Goal: Task Accomplishment & Management: Use online tool/utility

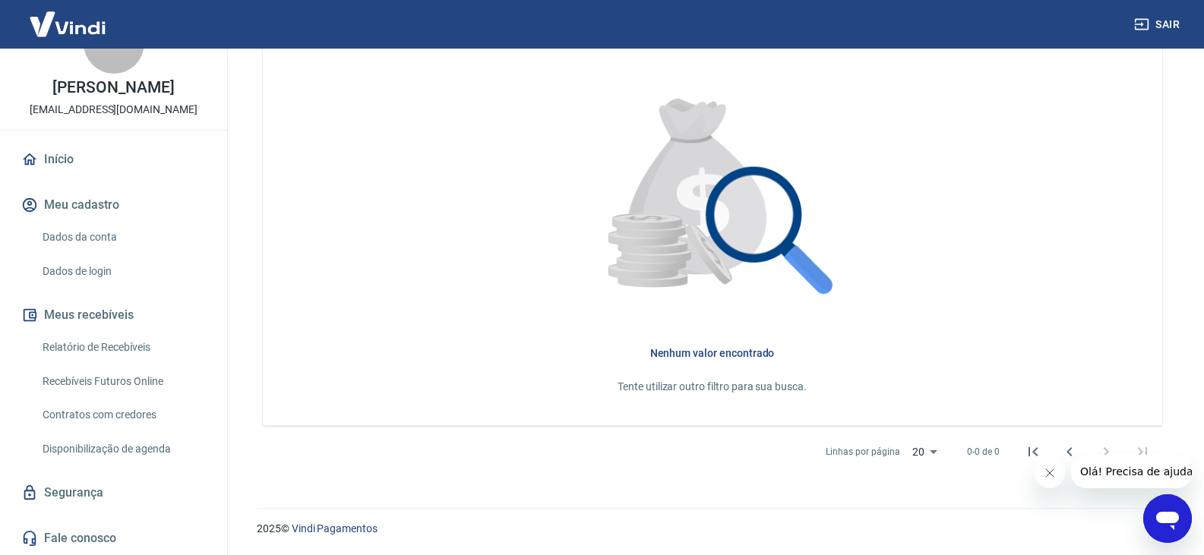
scroll to position [64, 0]
click at [76, 342] on link "Relatório de Recebíveis" at bounding box center [122, 347] width 172 height 31
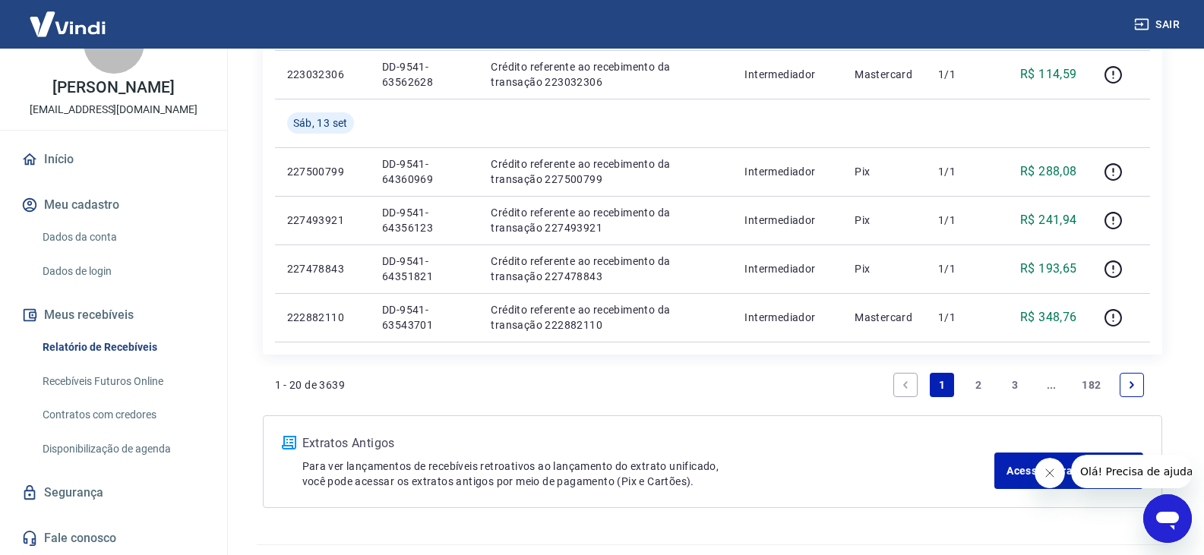
scroll to position [1139, 0]
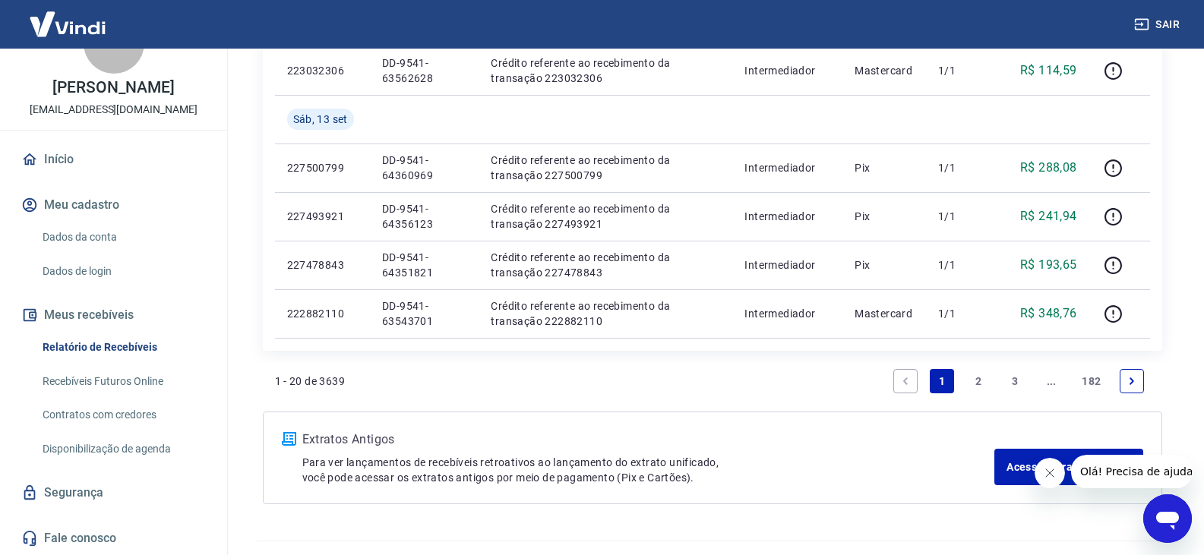
drag, startPoint x: 969, startPoint y: 382, endPoint x: 1101, endPoint y: 440, distance: 144.2
click at [969, 382] on link "2" at bounding box center [978, 381] width 24 height 24
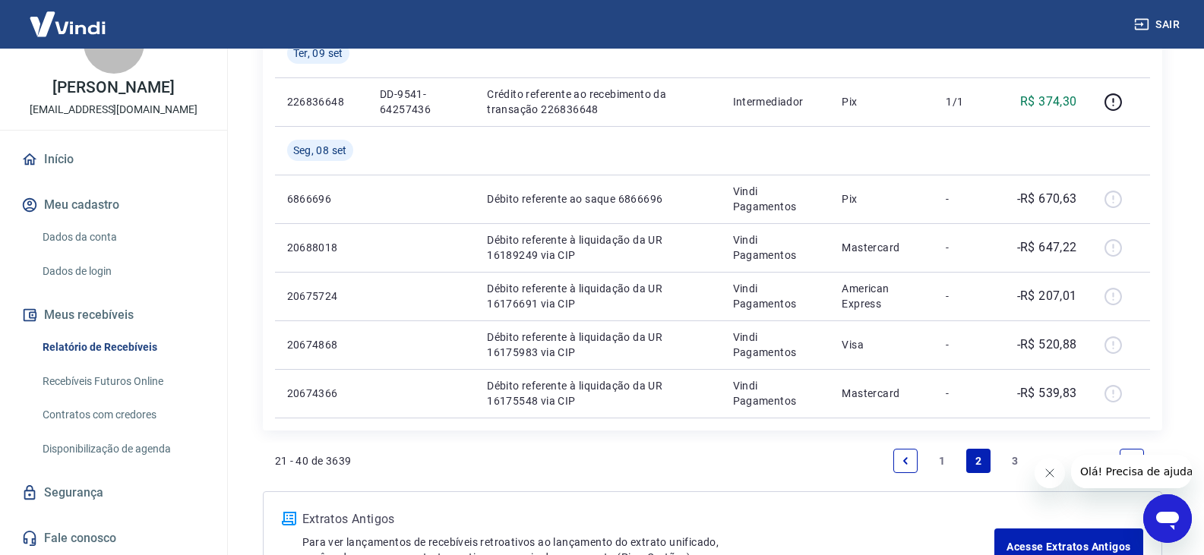
scroll to position [1220, 0]
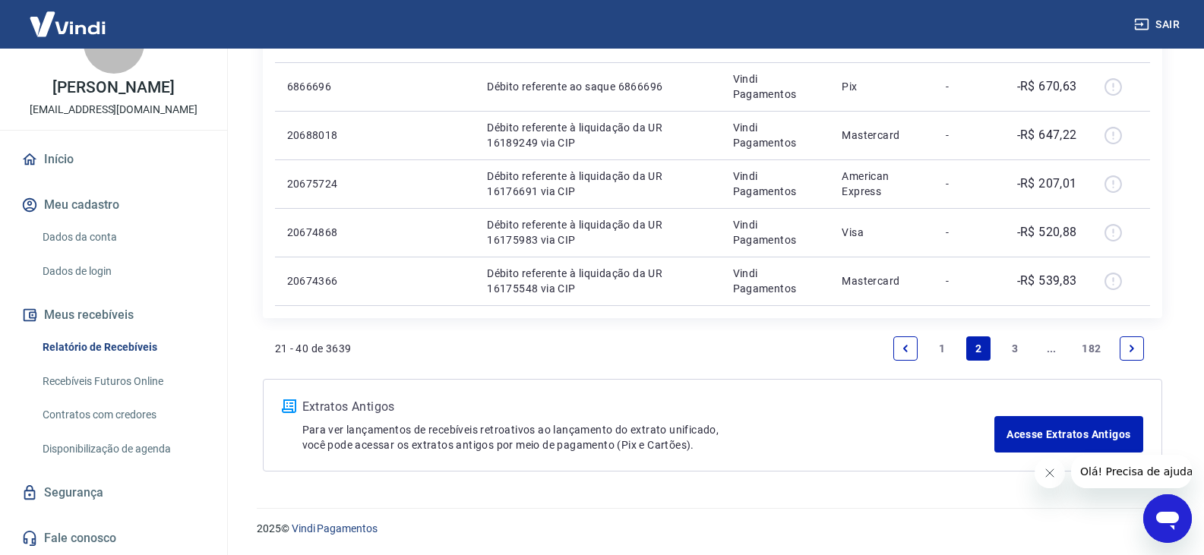
click at [1011, 355] on link "3" at bounding box center [1014, 348] width 24 height 24
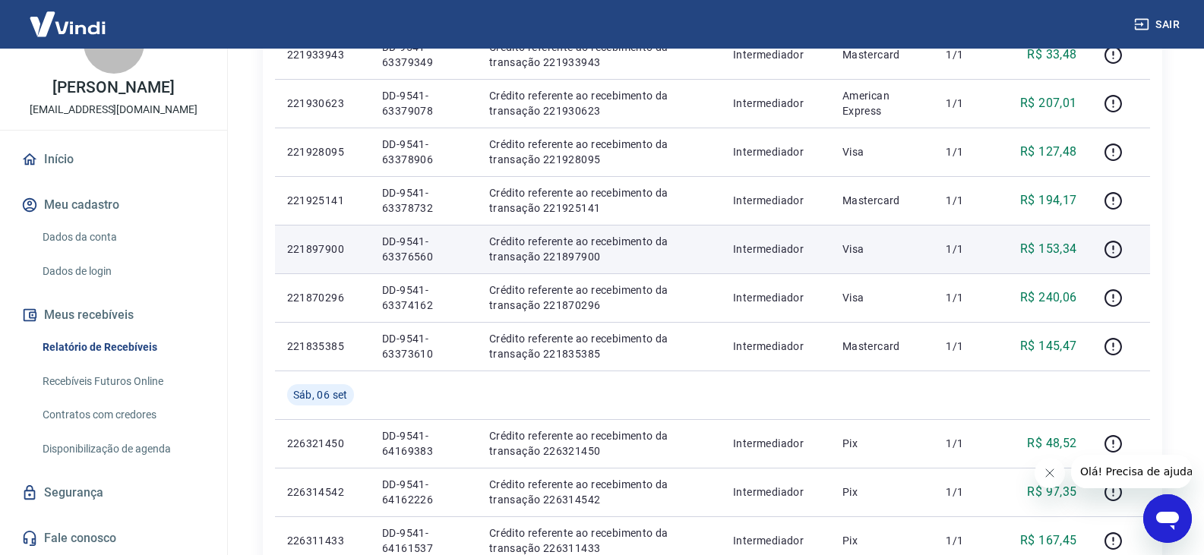
scroll to position [759, 0]
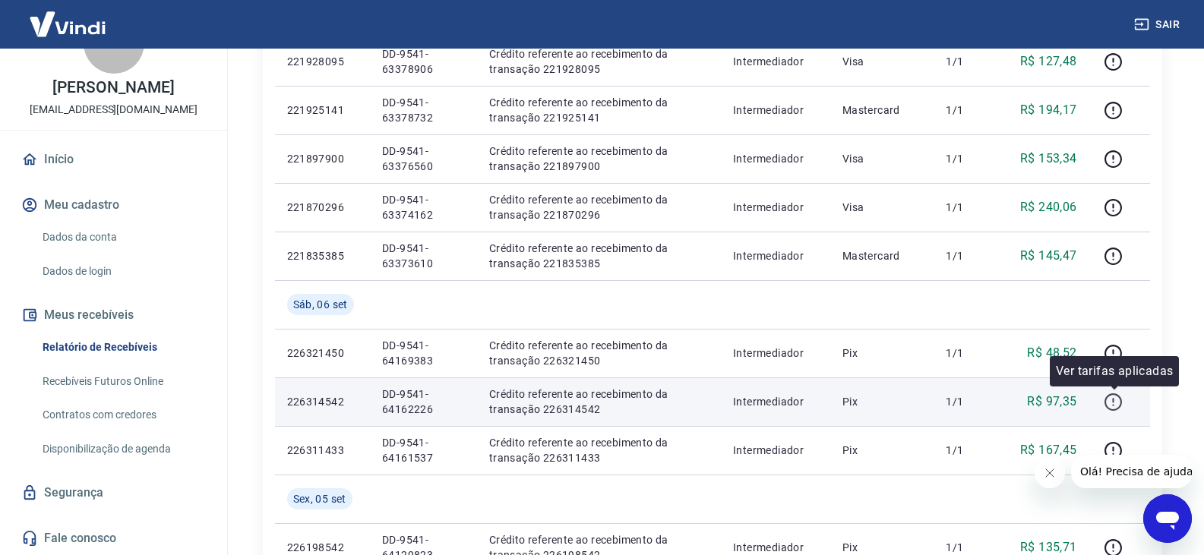
click at [1122, 399] on icon "button" at bounding box center [1112, 402] width 19 height 19
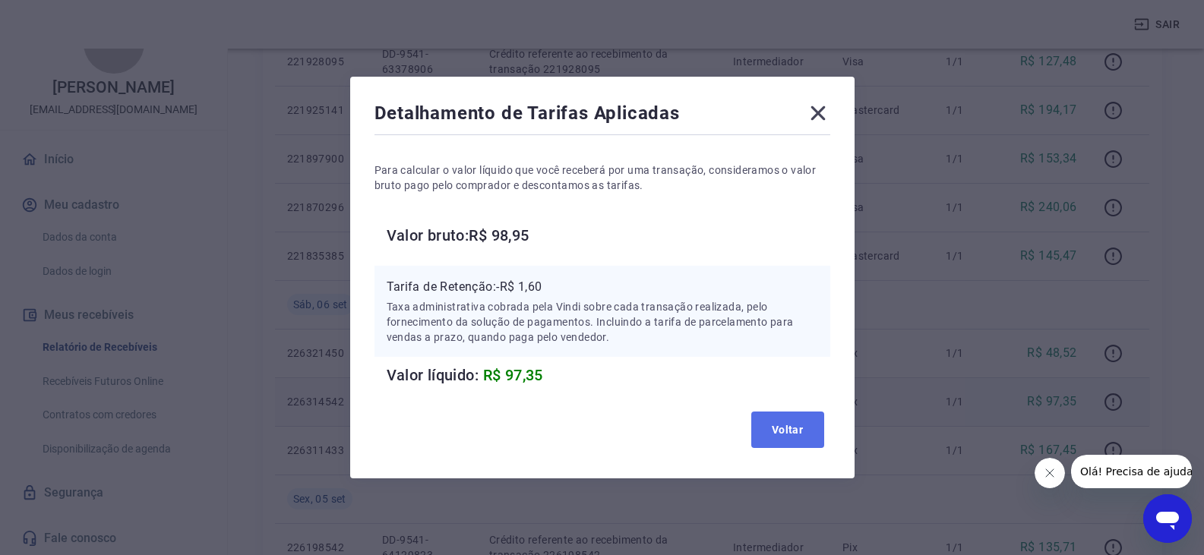
click at [798, 432] on button "Voltar" at bounding box center [787, 430] width 73 height 36
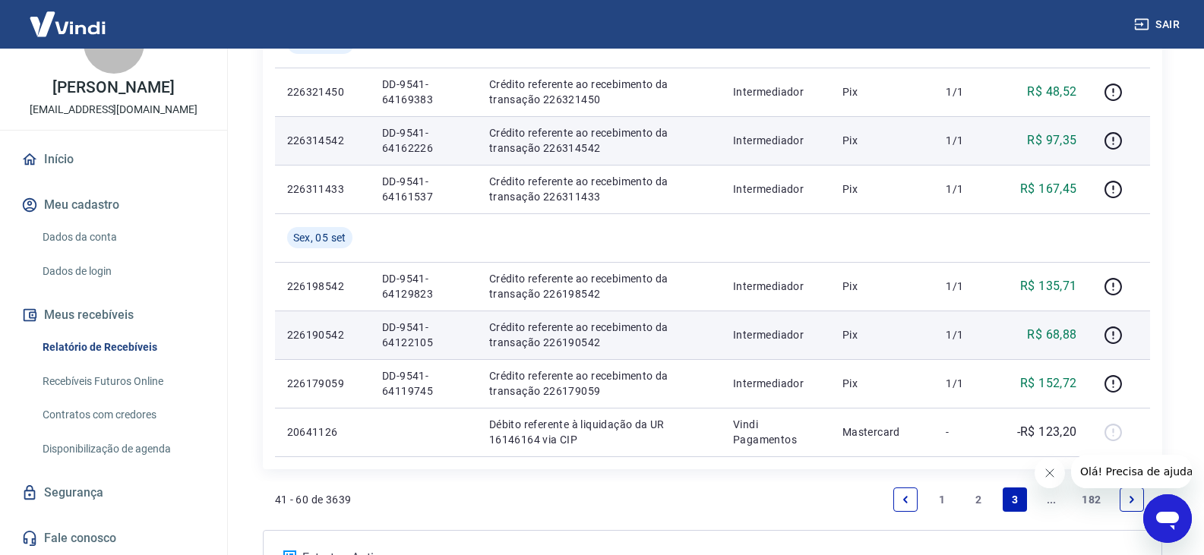
scroll to position [1172, 0]
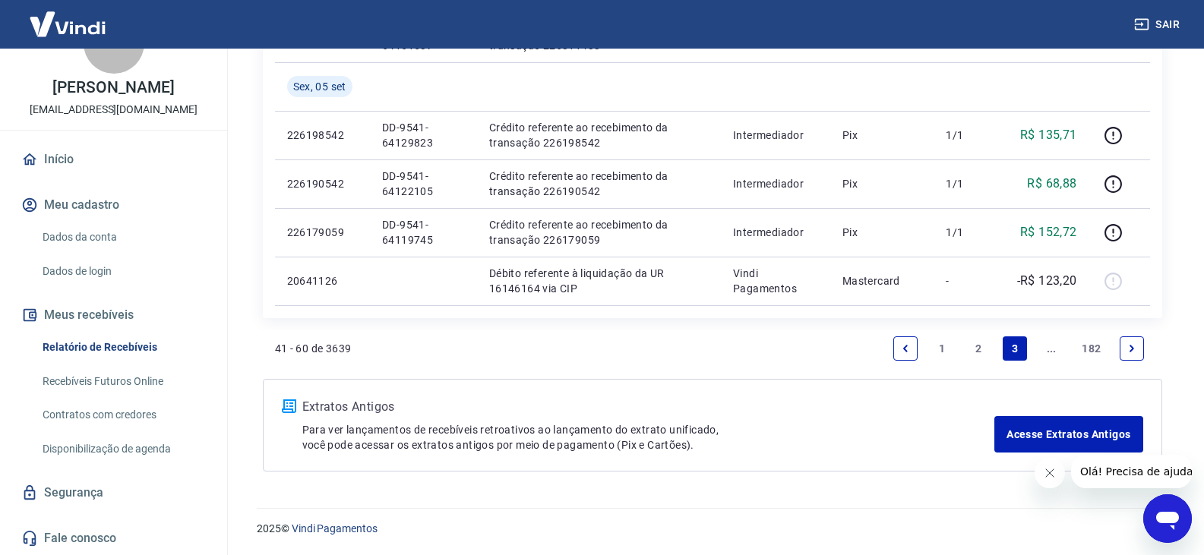
click at [914, 346] on link "Previous page" at bounding box center [905, 348] width 24 height 24
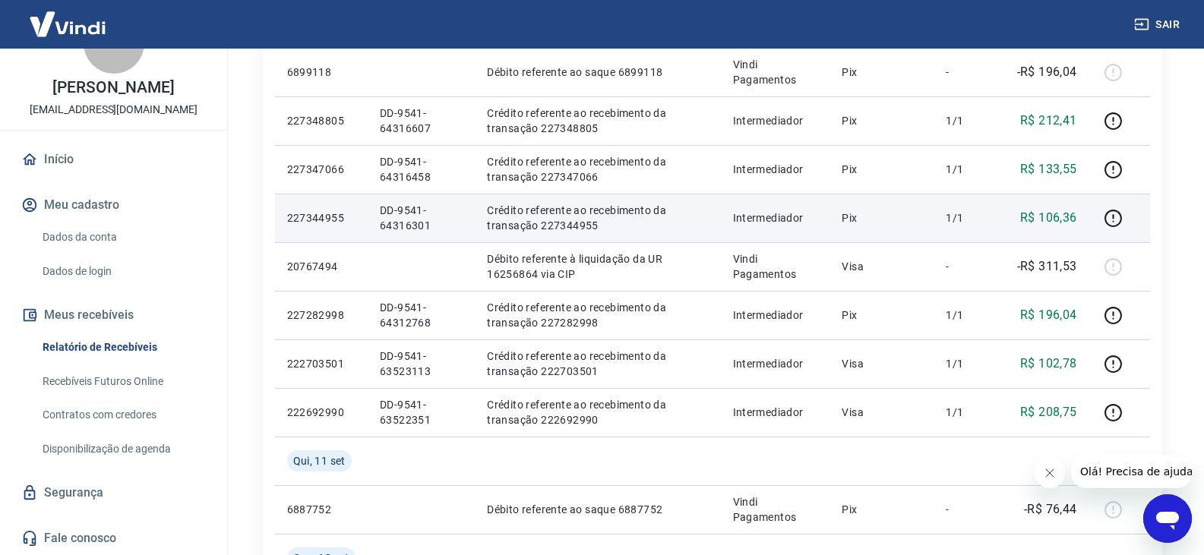
scroll to position [461, 0]
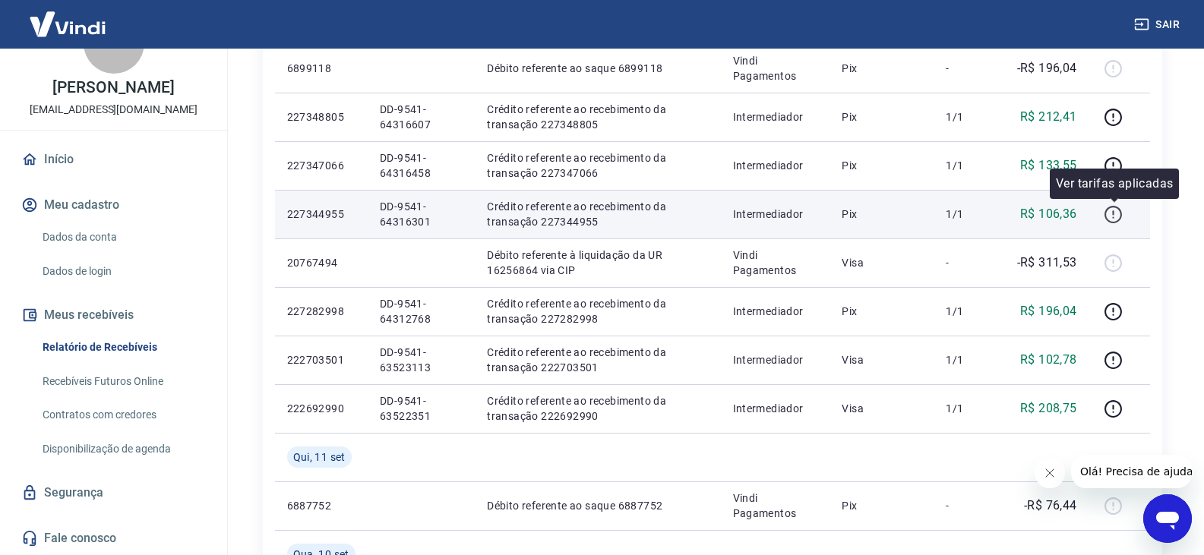
click at [1112, 216] on icon "button" at bounding box center [1112, 214] width 19 height 19
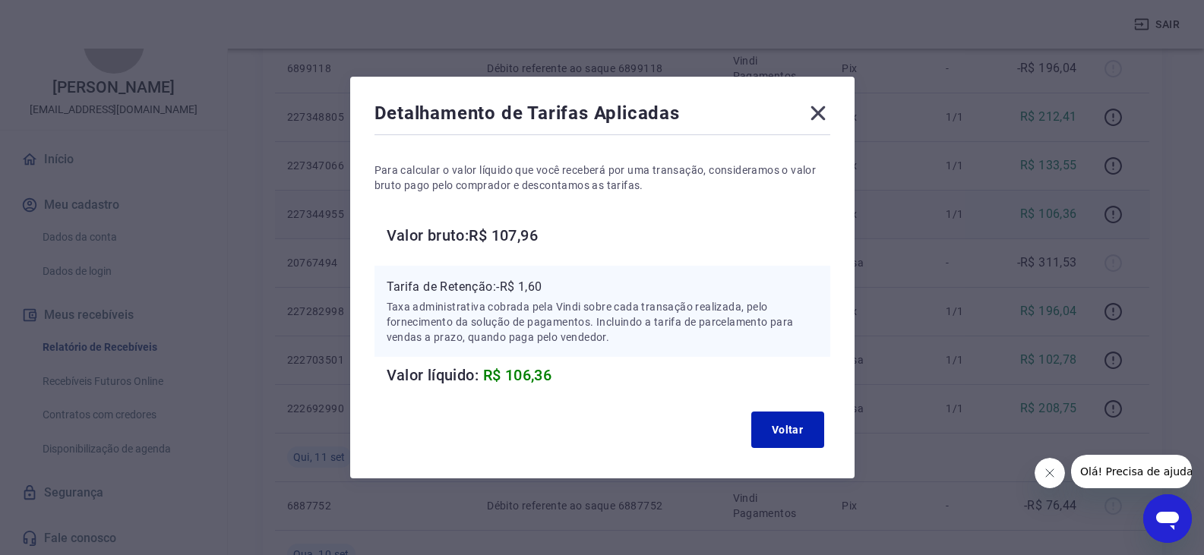
click at [823, 128] on div "Detalhamento de Tarifas Aplicadas" at bounding box center [602, 116] width 456 height 30
click at [819, 120] on icon at bounding box center [818, 113] width 24 height 24
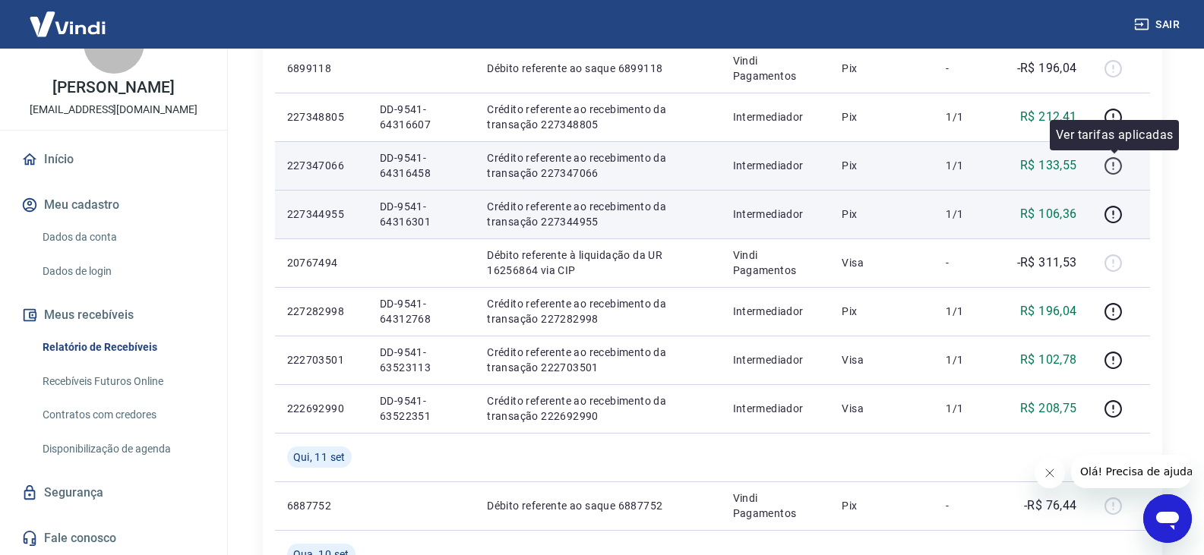
click at [1112, 167] on icon "button" at bounding box center [1112, 165] width 19 height 19
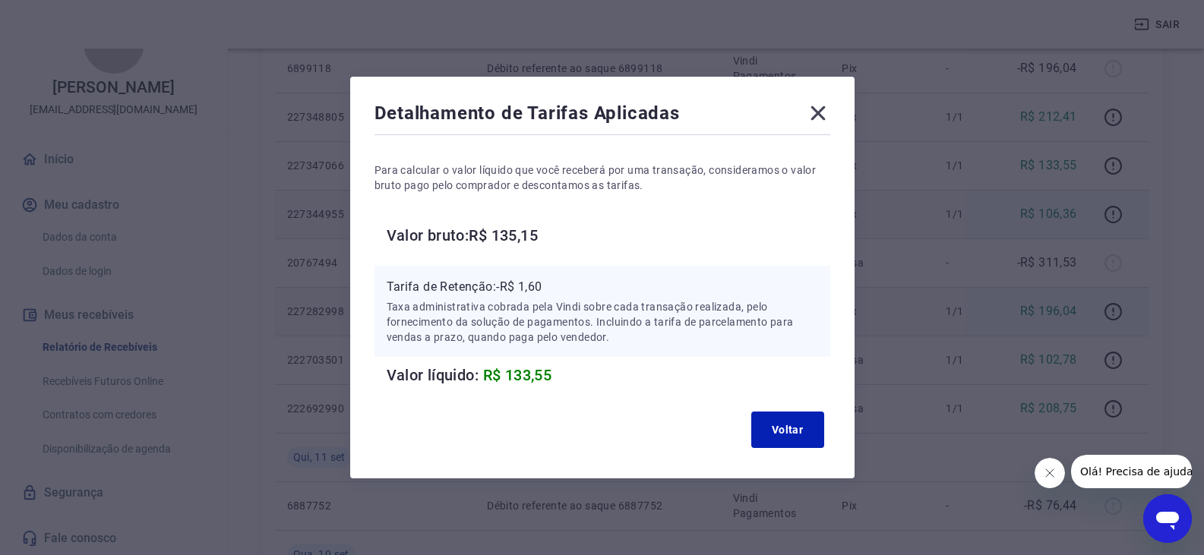
drag, startPoint x: 820, startPoint y: 118, endPoint x: 1093, endPoint y: 321, distance: 340.8
click at [820, 118] on icon at bounding box center [817, 113] width 14 height 14
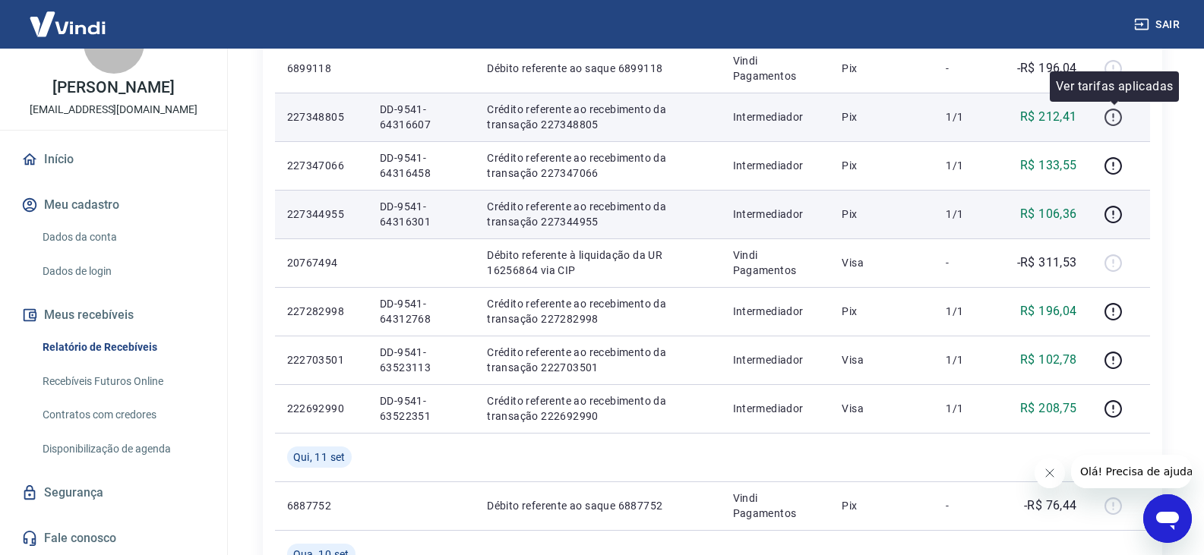
click at [1112, 109] on icon "button" at bounding box center [1112, 117] width 17 height 17
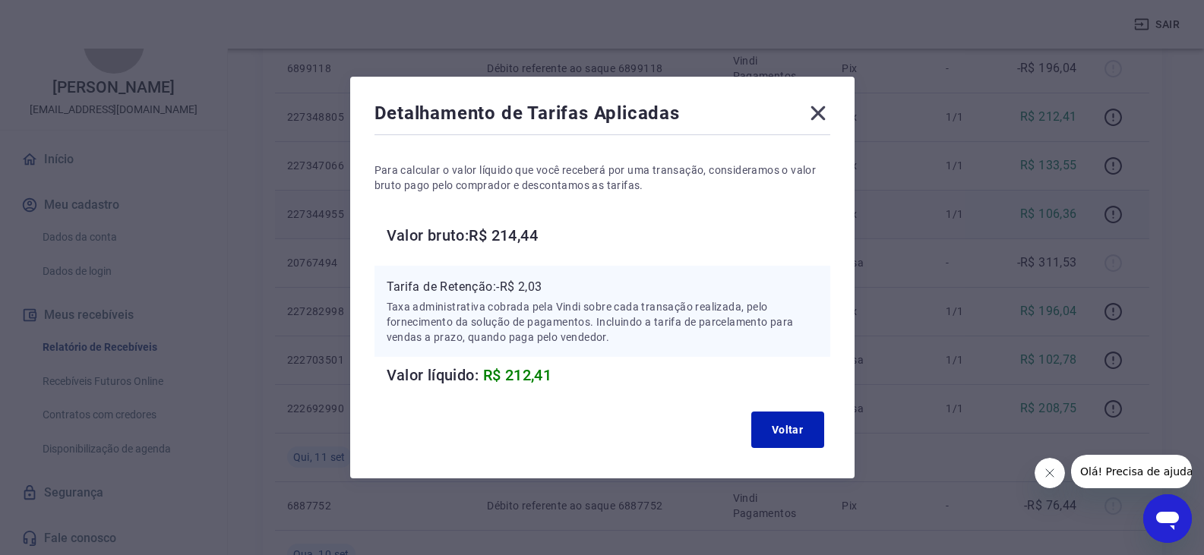
drag, startPoint x: 817, startPoint y: 119, endPoint x: 902, endPoint y: 219, distance: 130.9
click at [817, 119] on icon at bounding box center [817, 113] width 14 height 14
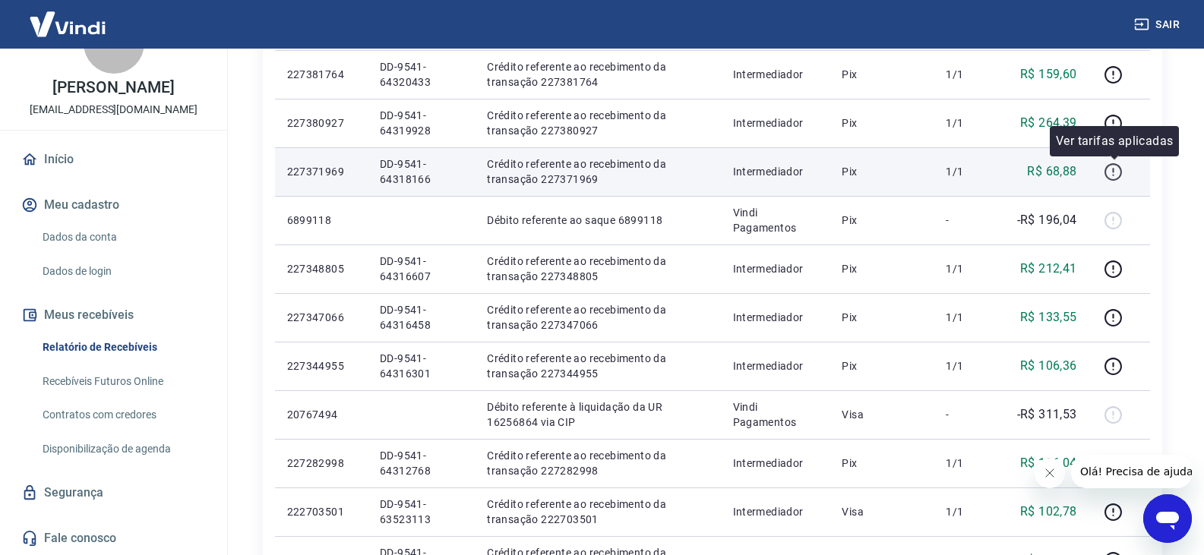
scroll to position [233, 0]
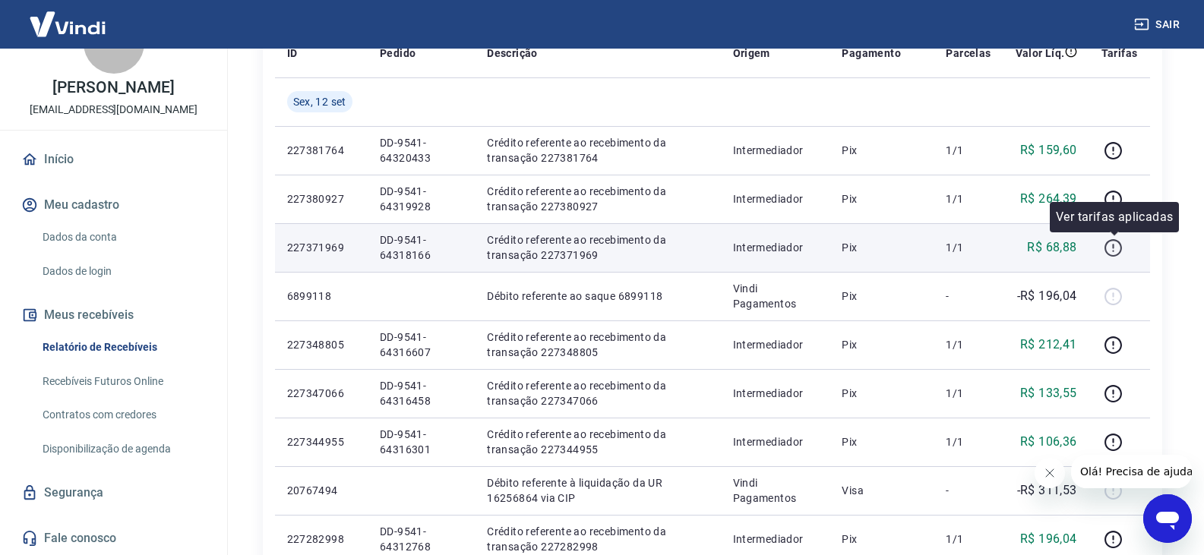
click at [1112, 250] on icon "button" at bounding box center [1112, 247] width 19 height 19
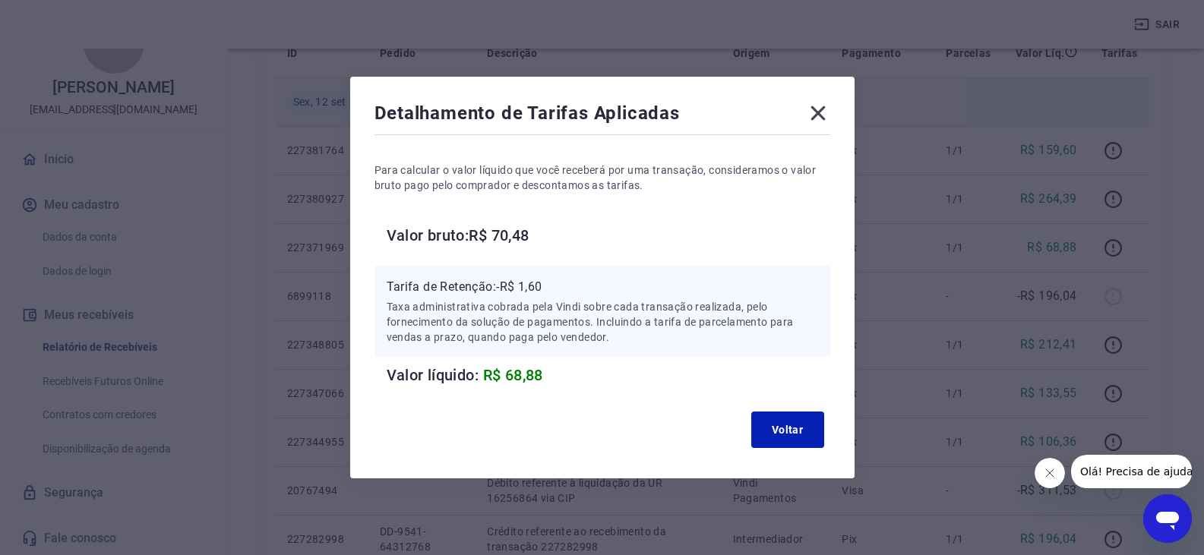
click at [818, 115] on icon at bounding box center [818, 113] width 24 height 24
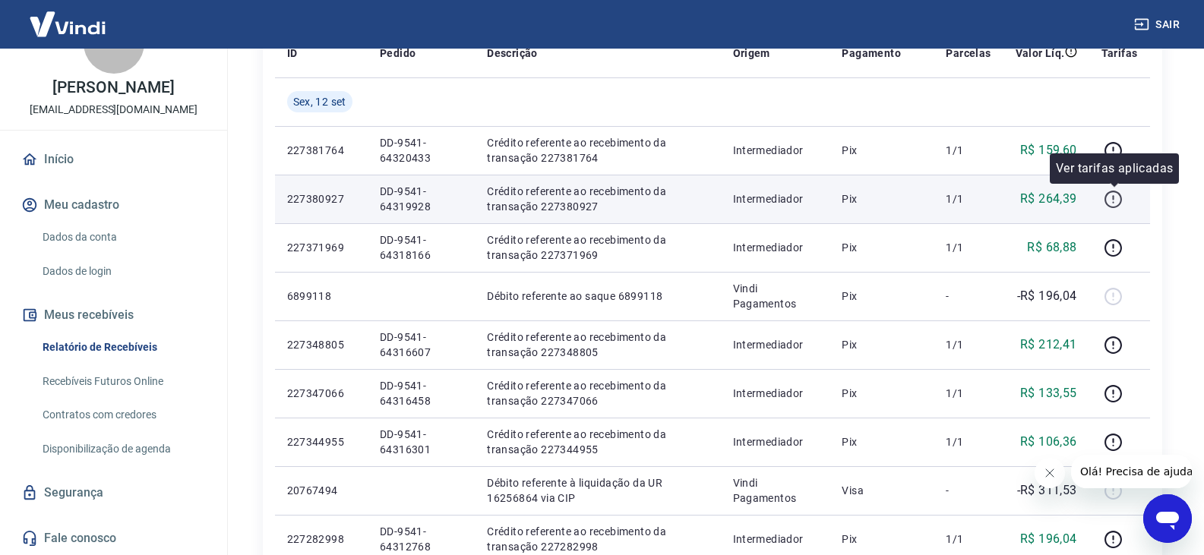
click at [1112, 198] on icon "button" at bounding box center [1112, 199] width 19 height 19
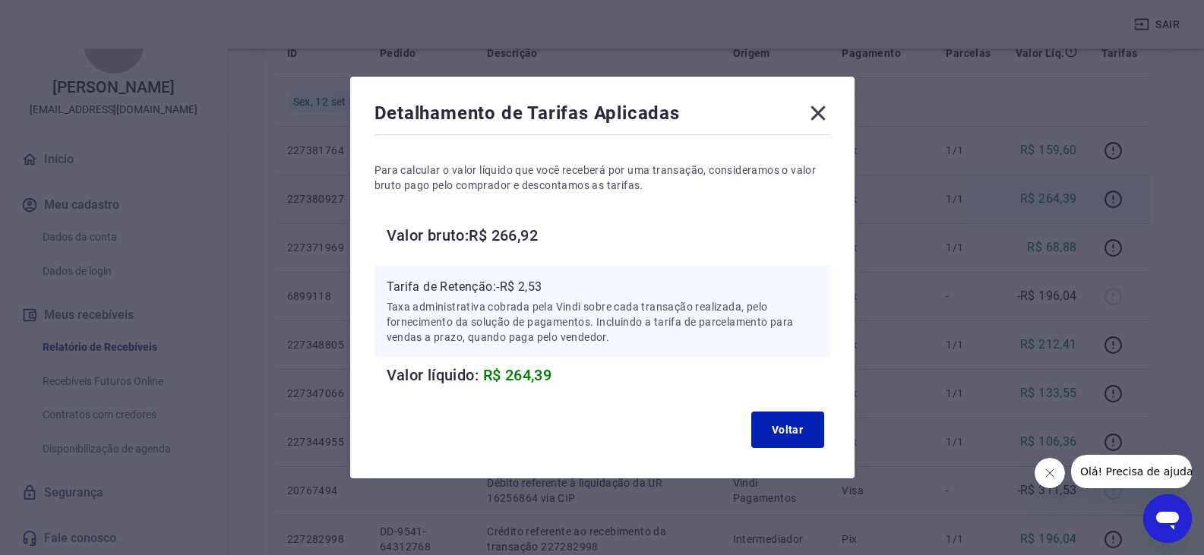
drag, startPoint x: 812, startPoint y: 112, endPoint x: 973, endPoint y: 178, distance: 174.0
click at [813, 112] on icon at bounding box center [818, 113] width 24 height 24
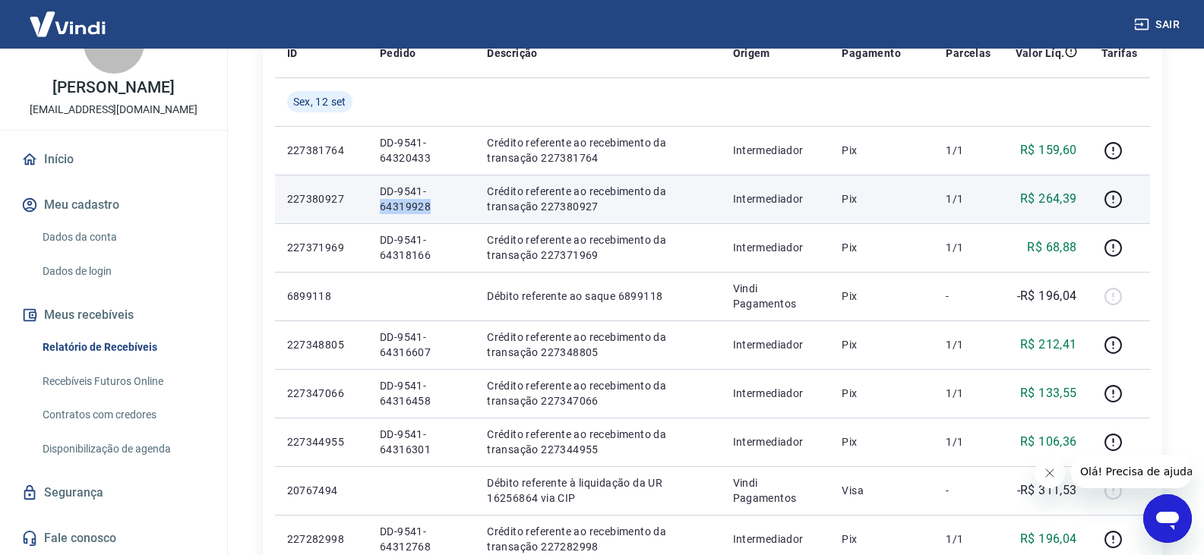
drag, startPoint x: 377, startPoint y: 203, endPoint x: 432, endPoint y: 207, distance: 55.6
click at [432, 207] on td "DD-9541-64319928" at bounding box center [421, 199] width 107 height 49
copy p "64319928"
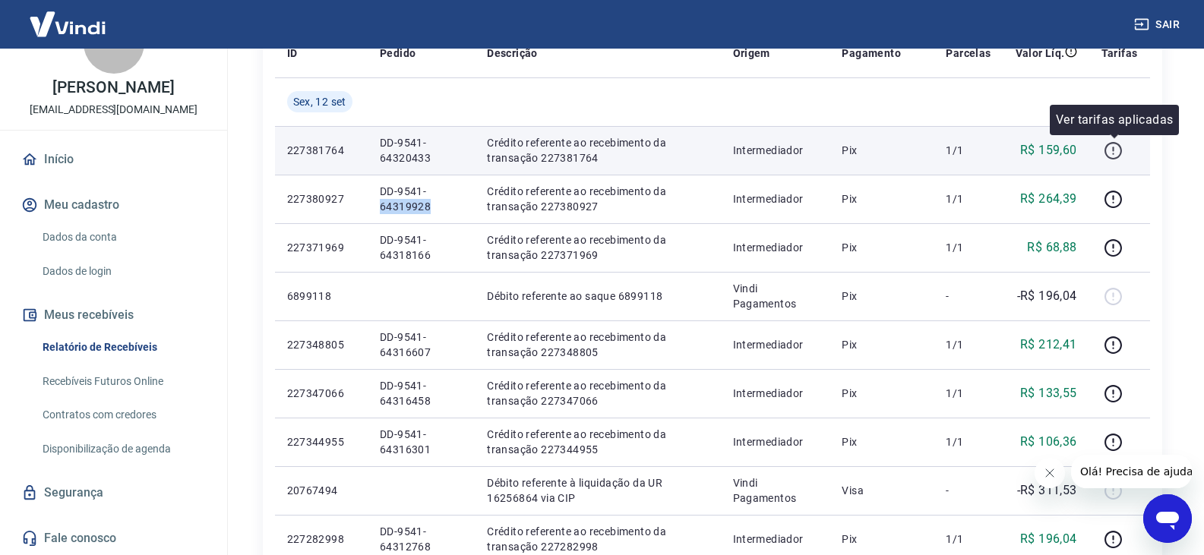
click at [1115, 144] on icon "button" at bounding box center [1112, 150] width 19 height 19
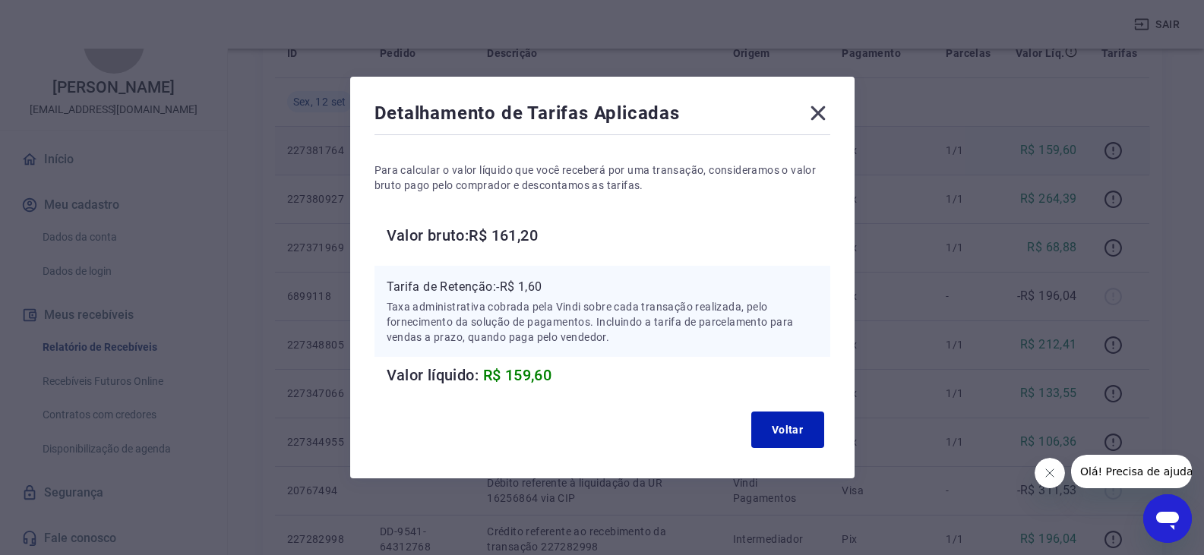
click at [820, 113] on icon at bounding box center [818, 113] width 24 height 24
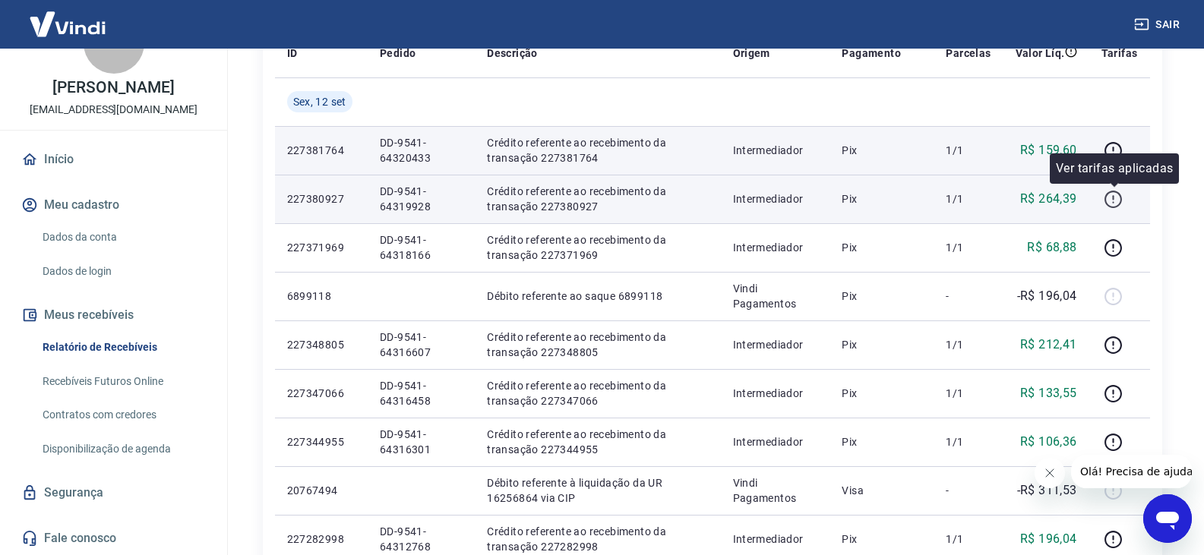
click at [1110, 199] on icon "button" at bounding box center [1112, 199] width 19 height 19
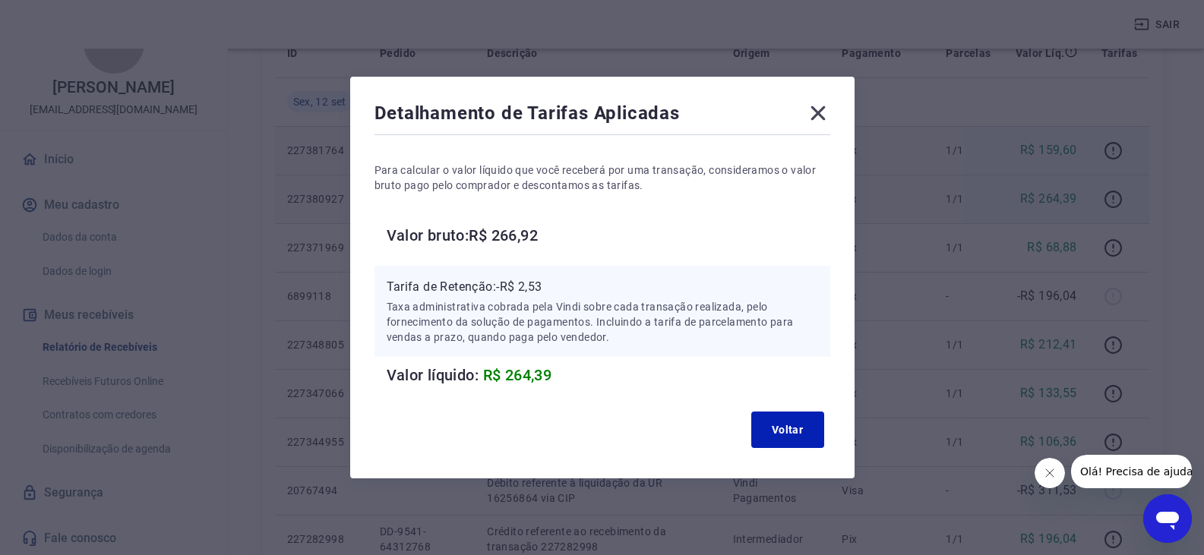
click at [825, 118] on icon at bounding box center [817, 113] width 14 height 14
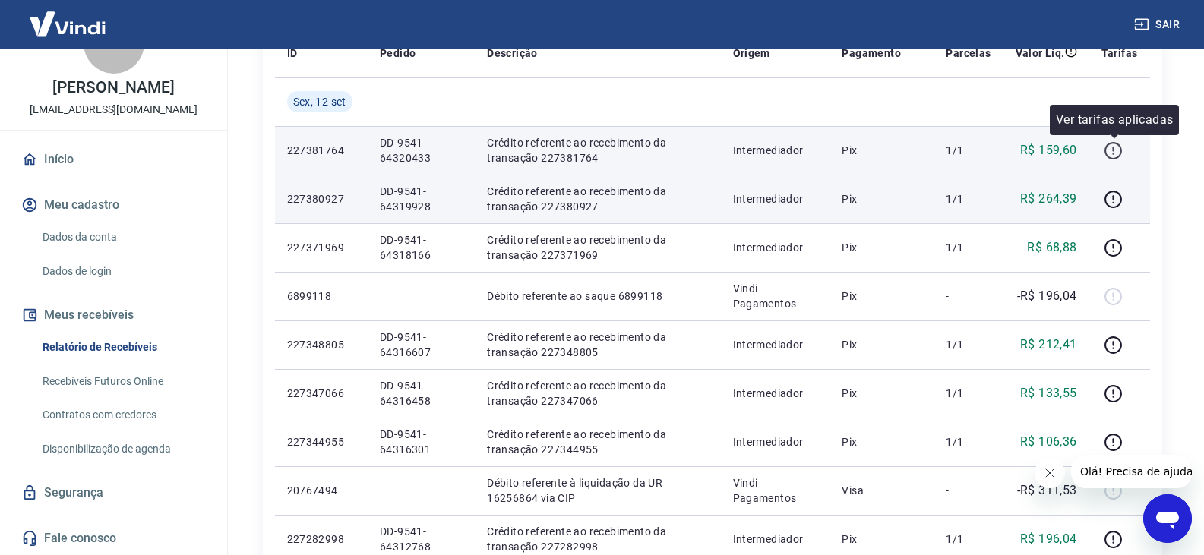
click at [1104, 149] on button "button" at bounding box center [1113, 150] width 24 height 24
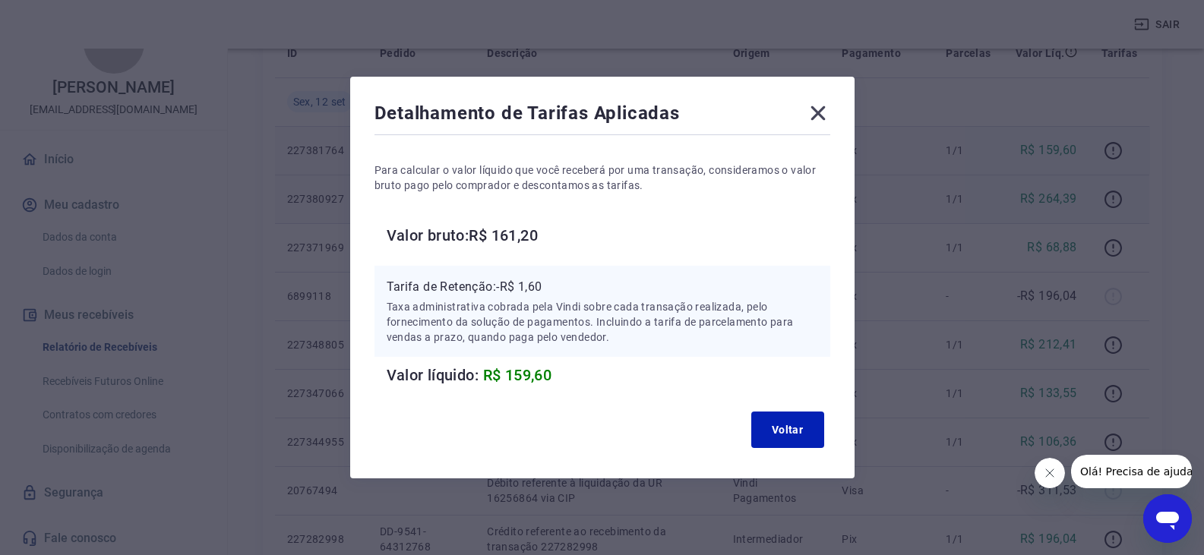
click at [829, 111] on icon at bounding box center [818, 113] width 24 height 24
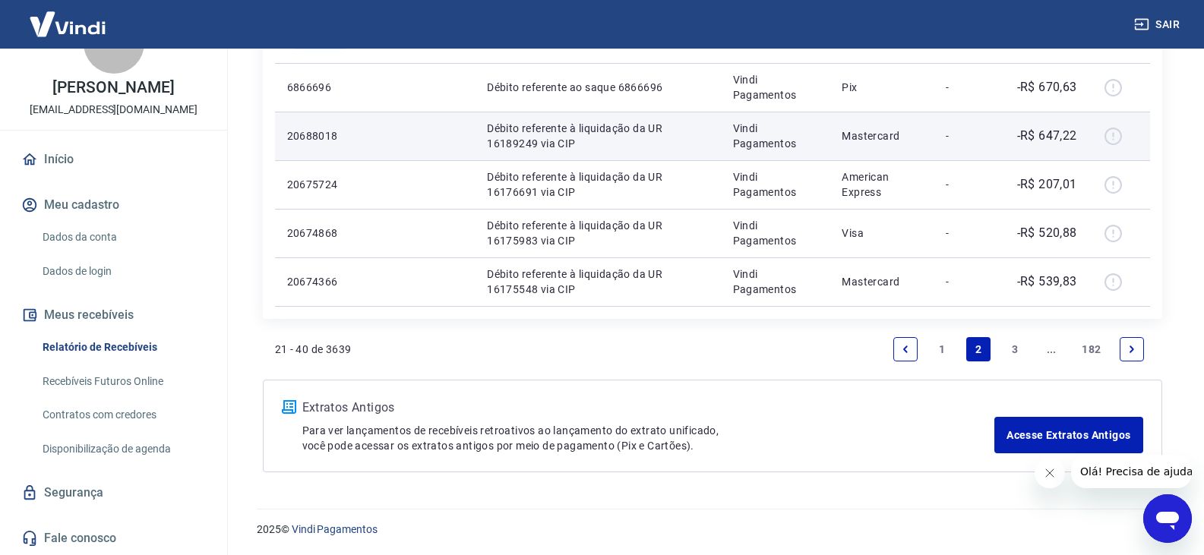
scroll to position [1220, 0]
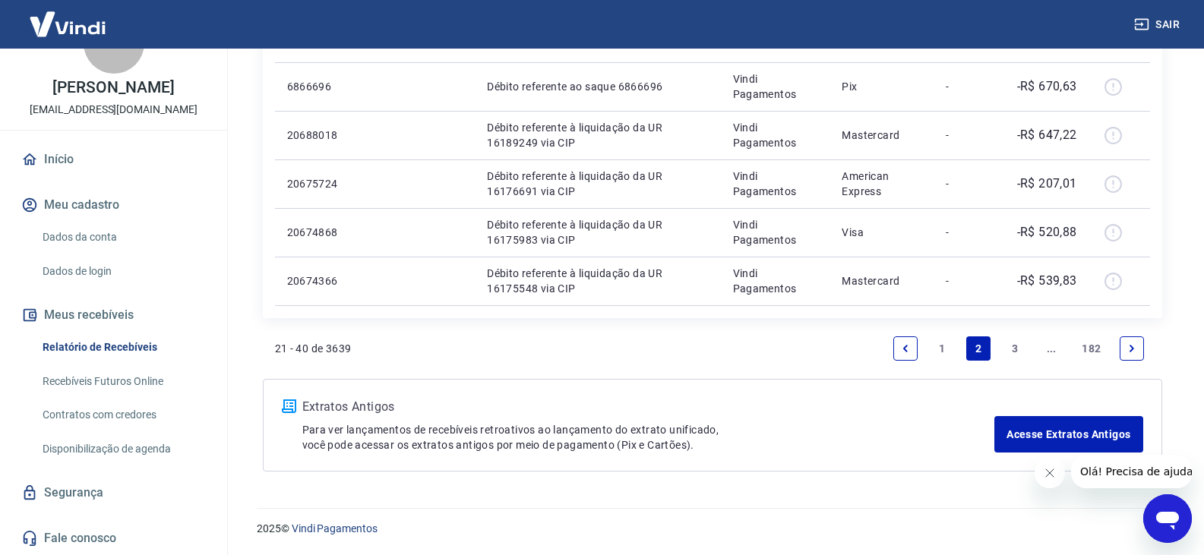
click at [914, 345] on link "Previous page" at bounding box center [905, 348] width 24 height 24
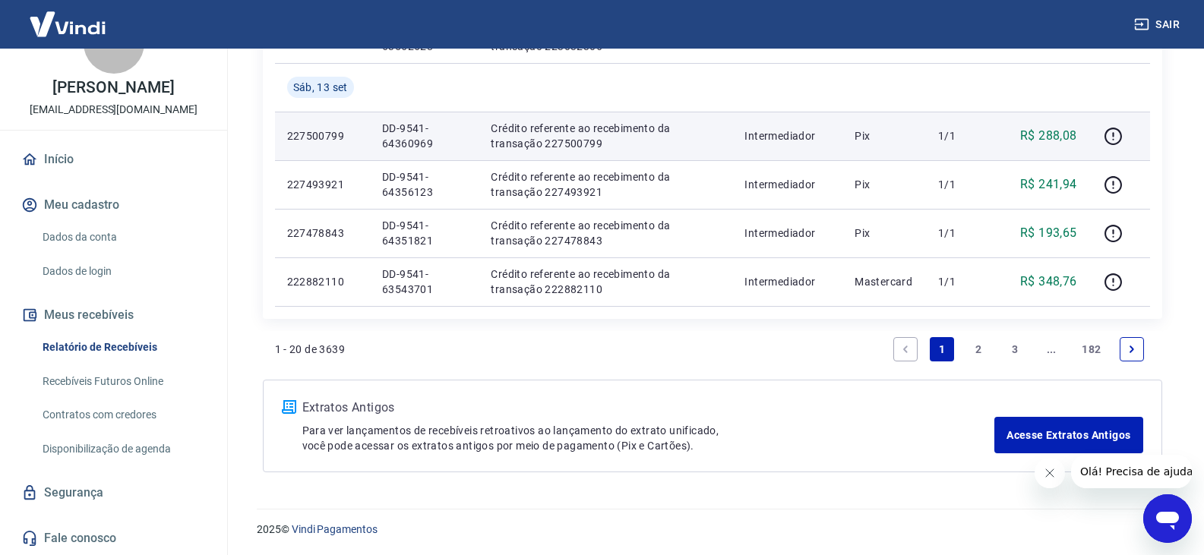
scroll to position [1172, 0]
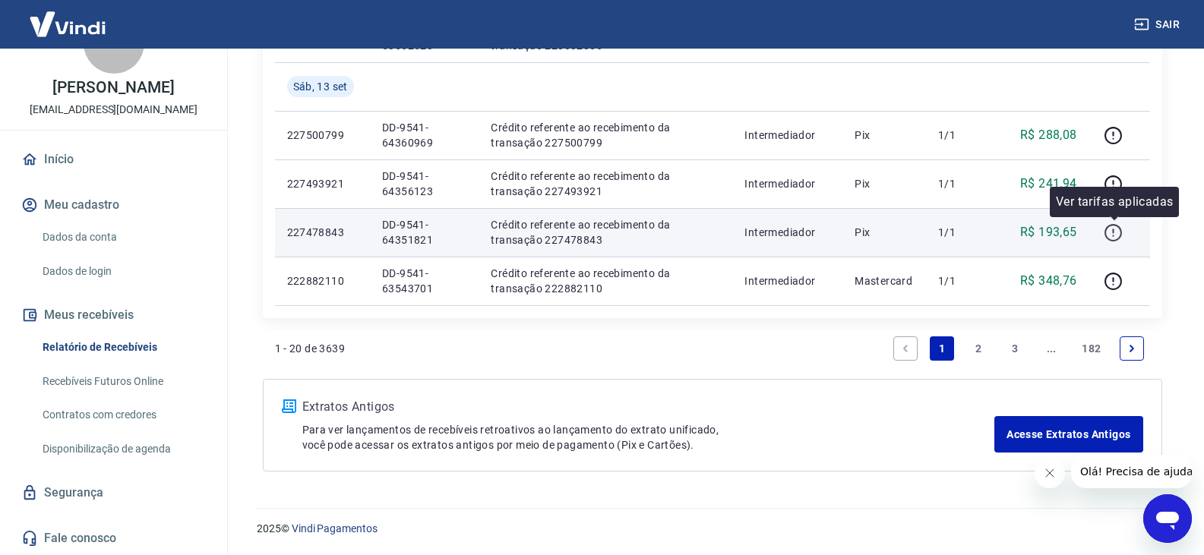
click at [1114, 231] on icon "button" at bounding box center [1113, 231] width 2 height 5
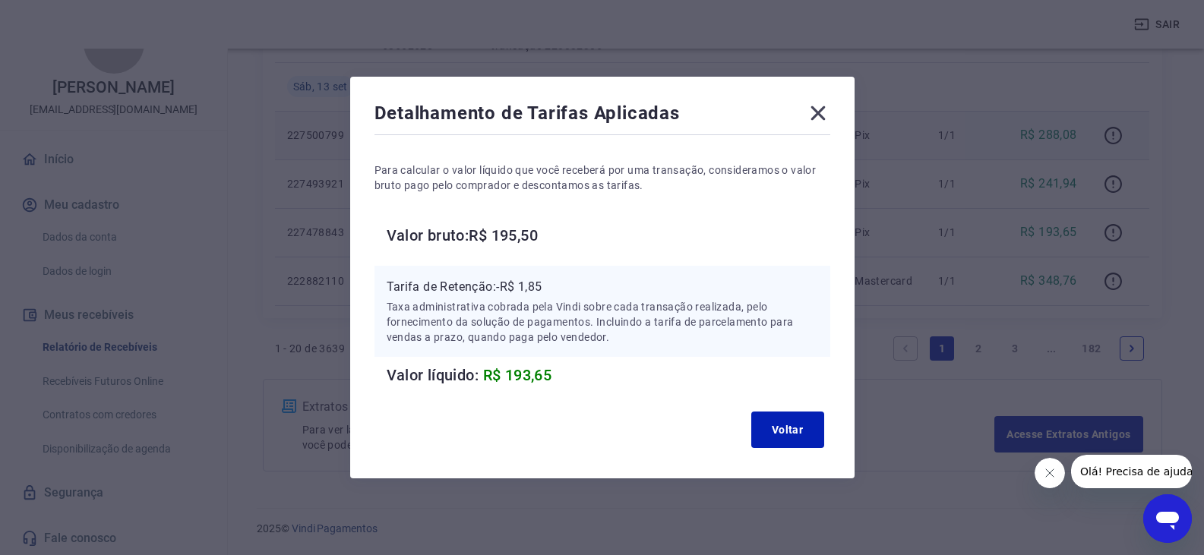
drag, startPoint x: 830, startPoint y: 108, endPoint x: 881, endPoint y: 151, distance: 66.8
click at [825, 108] on icon at bounding box center [817, 113] width 14 height 14
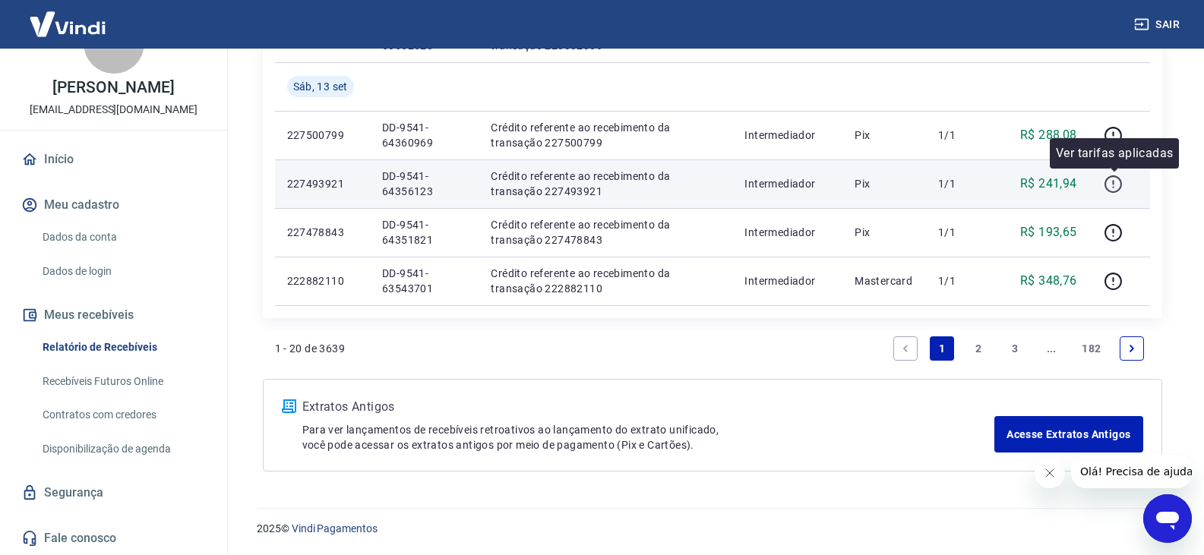
click at [1111, 183] on icon "button" at bounding box center [1112, 184] width 19 height 19
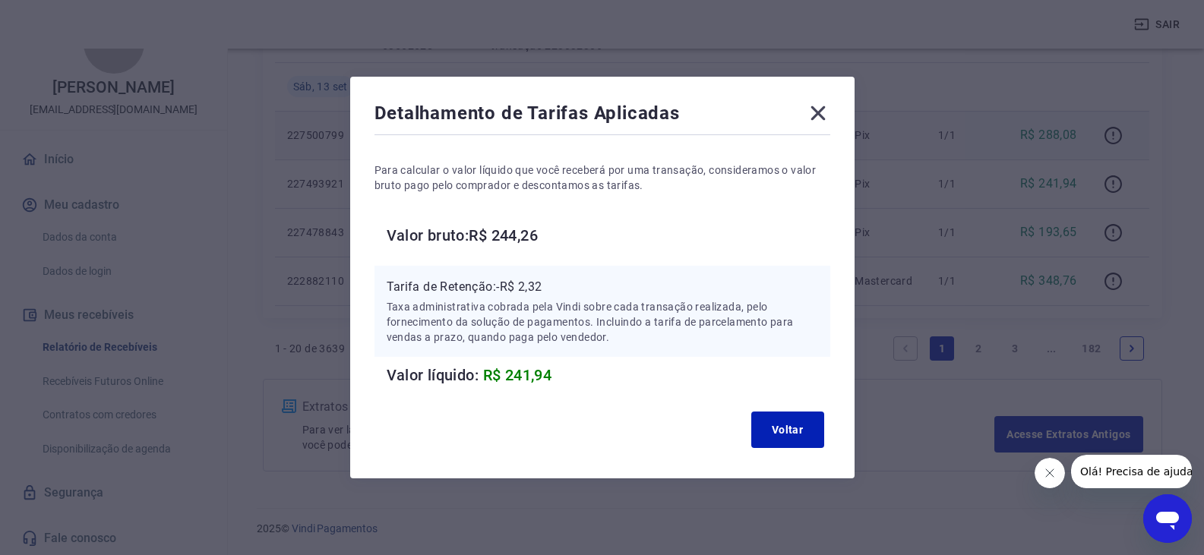
click at [821, 115] on icon at bounding box center [817, 113] width 14 height 14
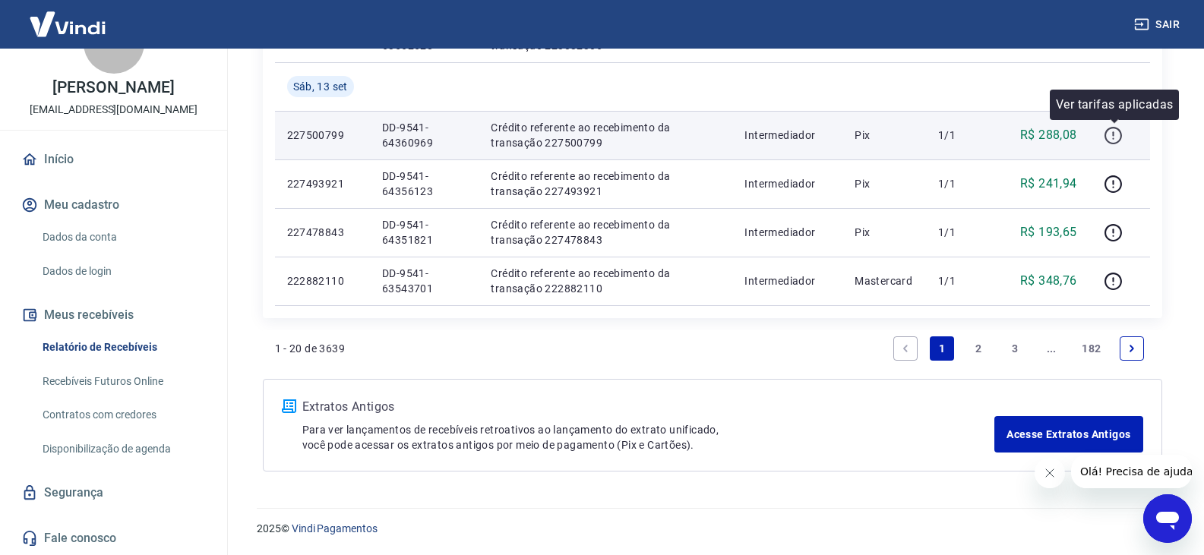
click at [1110, 137] on icon "button" at bounding box center [1112, 135] width 19 height 19
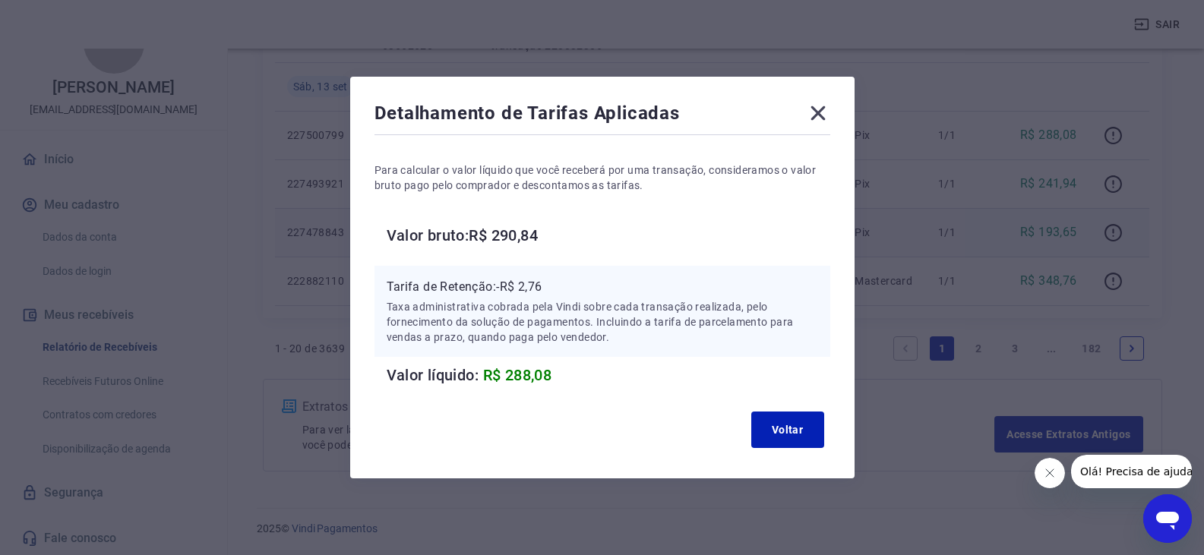
drag, startPoint x: 821, startPoint y: 109, endPoint x: 885, endPoint y: 225, distance: 132.2
click at [821, 110] on icon at bounding box center [817, 113] width 14 height 14
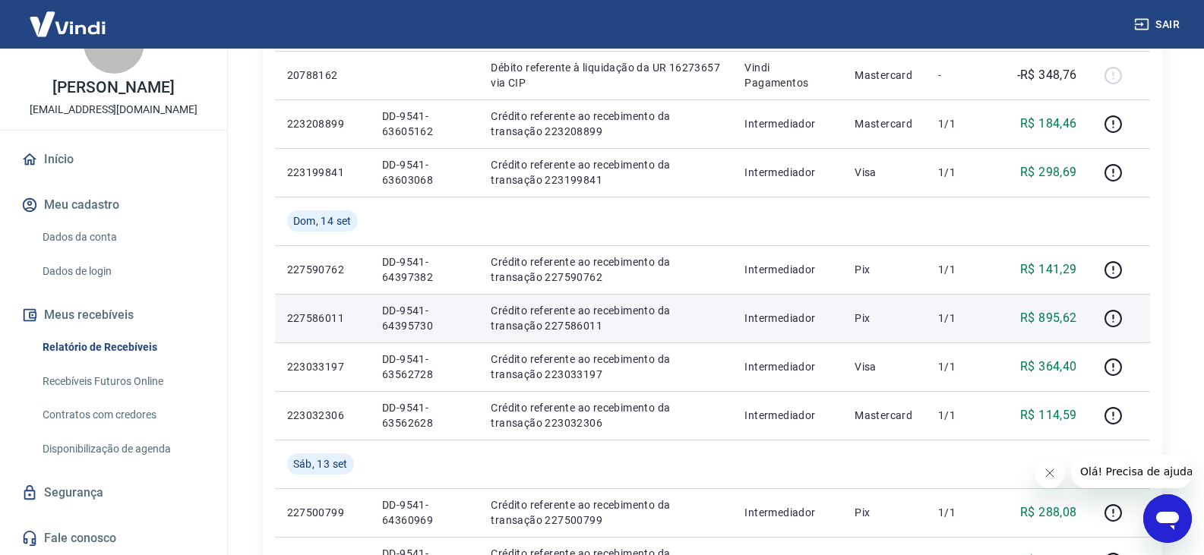
scroll to position [792, 0]
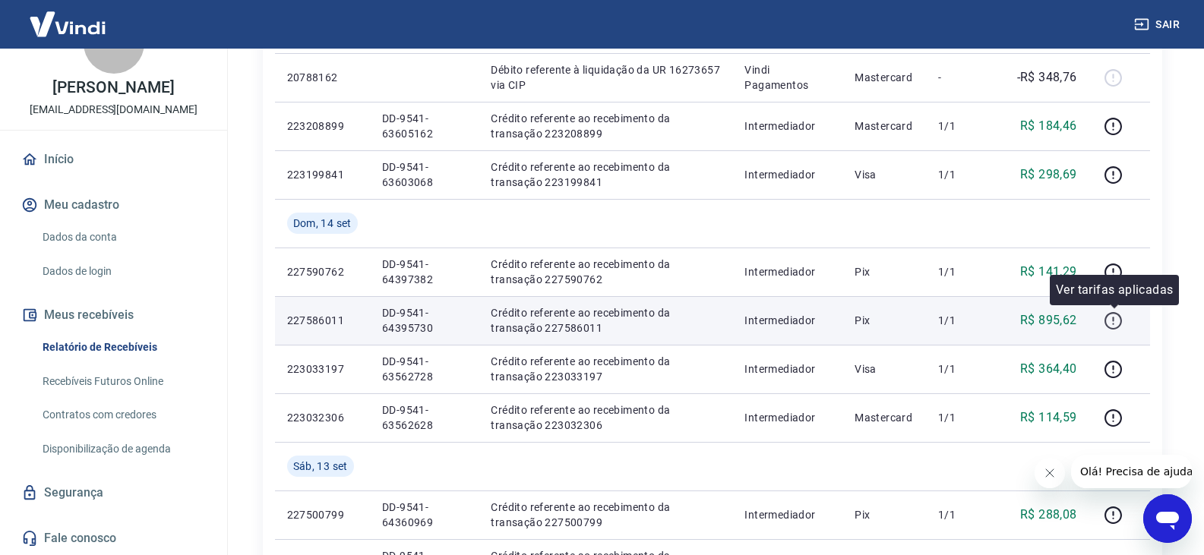
click at [1121, 320] on icon "button" at bounding box center [1112, 320] width 19 height 19
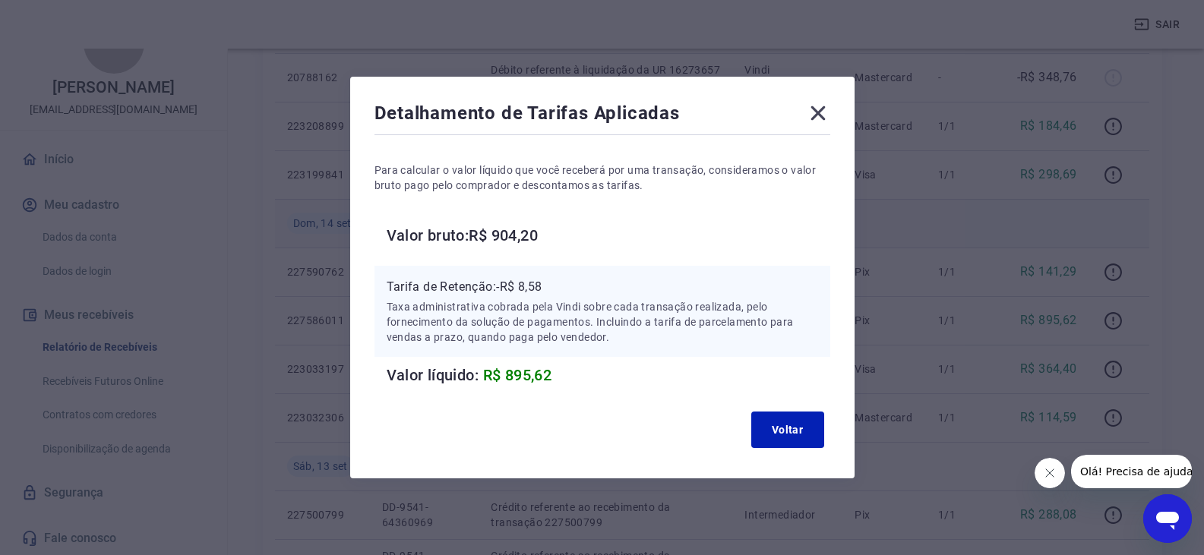
drag, startPoint x: 823, startPoint y: 110, endPoint x: 990, endPoint y: 246, distance: 215.4
click at [823, 110] on icon at bounding box center [818, 113] width 24 height 24
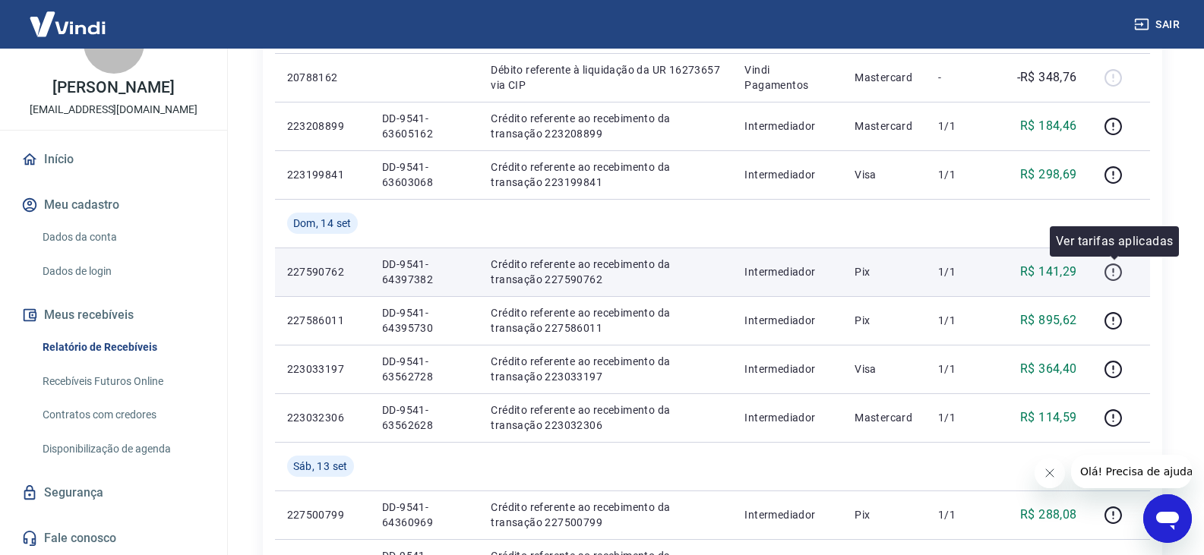
click at [1114, 276] on icon "button" at bounding box center [1112, 272] width 19 height 19
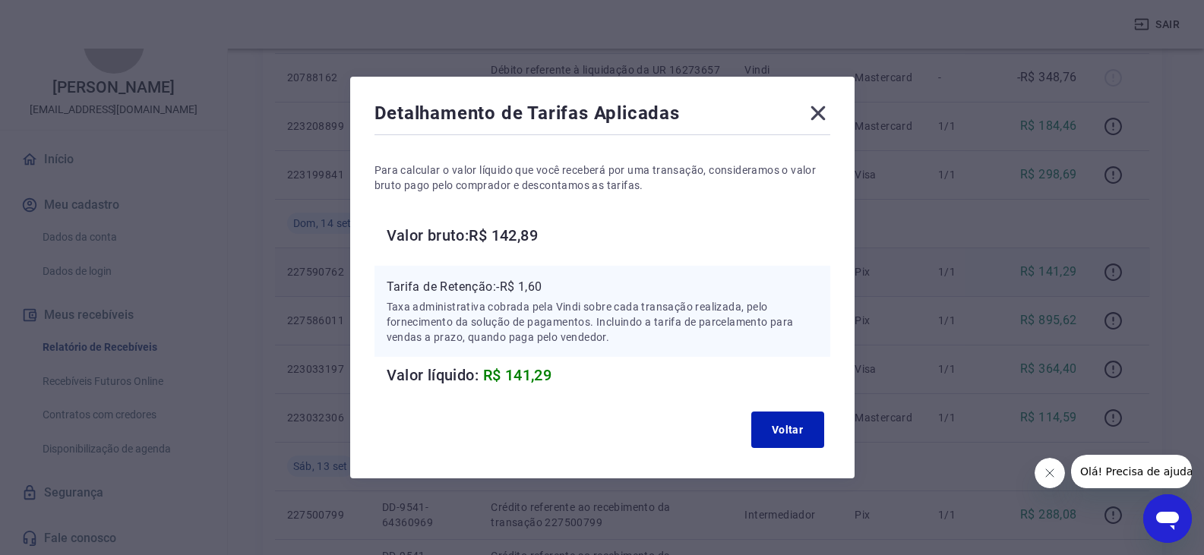
drag, startPoint x: 824, startPoint y: 112, endPoint x: 927, endPoint y: 265, distance: 184.9
click at [824, 112] on icon at bounding box center [817, 113] width 14 height 14
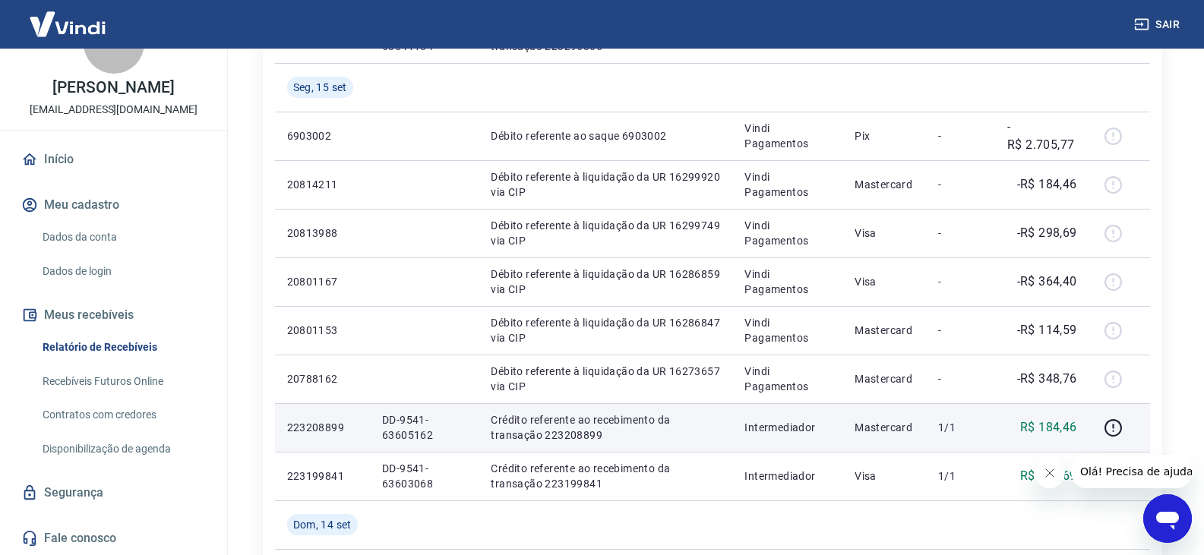
scroll to position [488, 0]
